Goal: Task Accomplishment & Management: Manage account settings

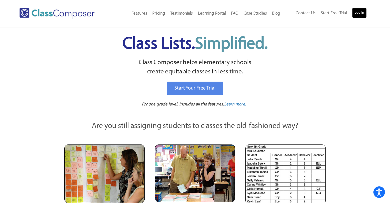
click at [359, 11] on link "Log In" at bounding box center [359, 13] width 15 height 10
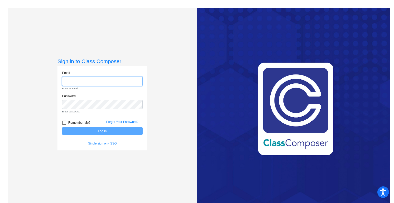
type input "[EMAIL_ADDRESS][DOMAIN_NAME]"
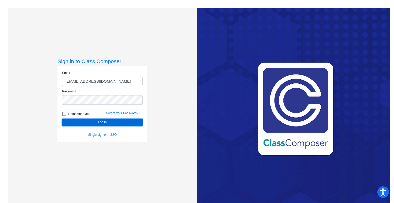
click at [111, 131] on form "Email [EMAIL_ADDRESS][DOMAIN_NAME] Password Remember Me? Forgot Your Password? …" at bounding box center [102, 103] width 80 height 66
click at [108, 121] on button "Log In" at bounding box center [102, 121] width 80 height 7
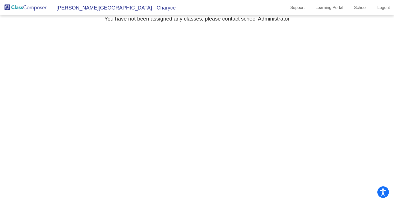
click at [70, 7] on span "Brantner Elementary - Charyce" at bounding box center [113, 8] width 124 height 8
click at [14, 4] on img at bounding box center [25, 7] width 51 height 15
click at [354, 4] on link "School" at bounding box center [360, 8] width 21 height 8
